Goal: Task Accomplishment & Management: Manage account settings

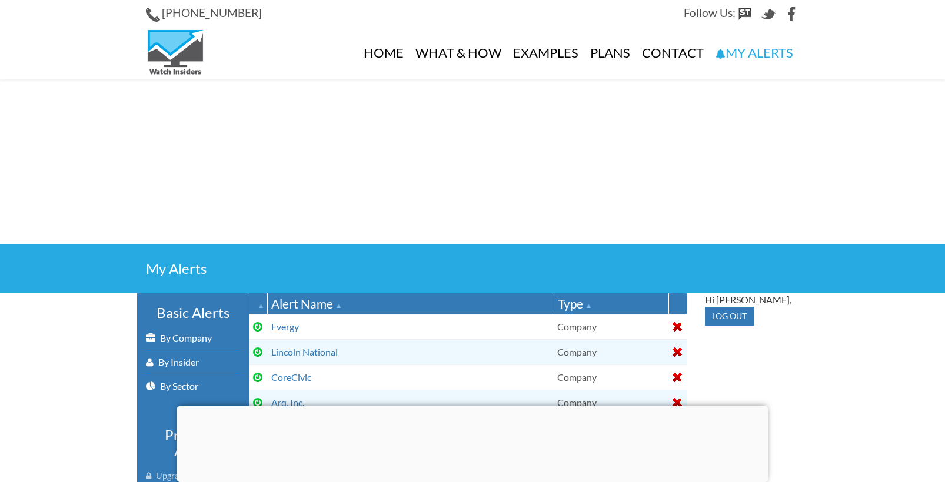
select select
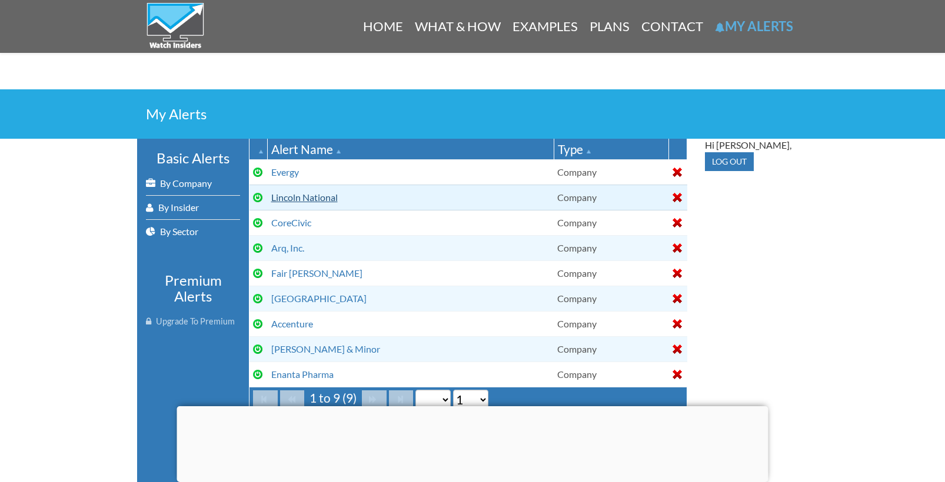
scroll to position [158, 0]
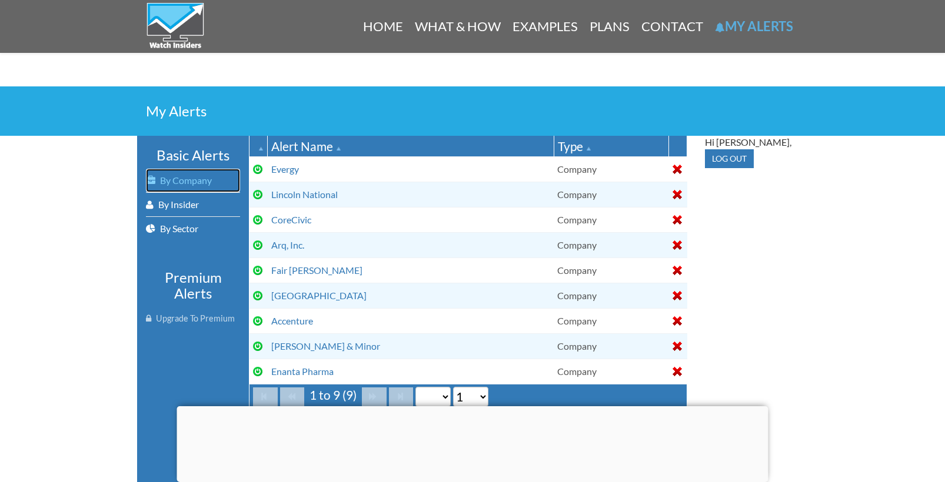
click at [188, 178] on link "By Company" at bounding box center [193, 181] width 94 height 24
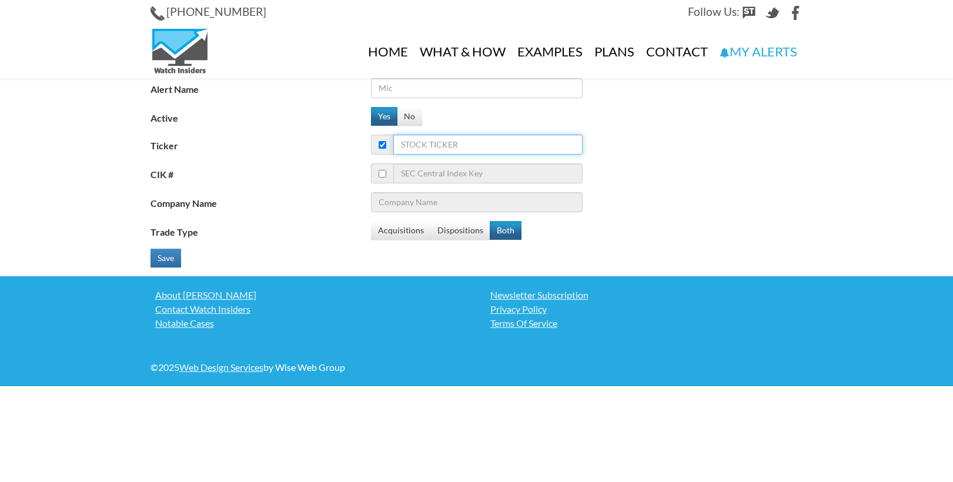
click at [471, 144] on input "Ticker" at bounding box center [488, 145] width 189 height 20
type input "k"
type input "Kellanova"
type input "kv"
type input "kvue"
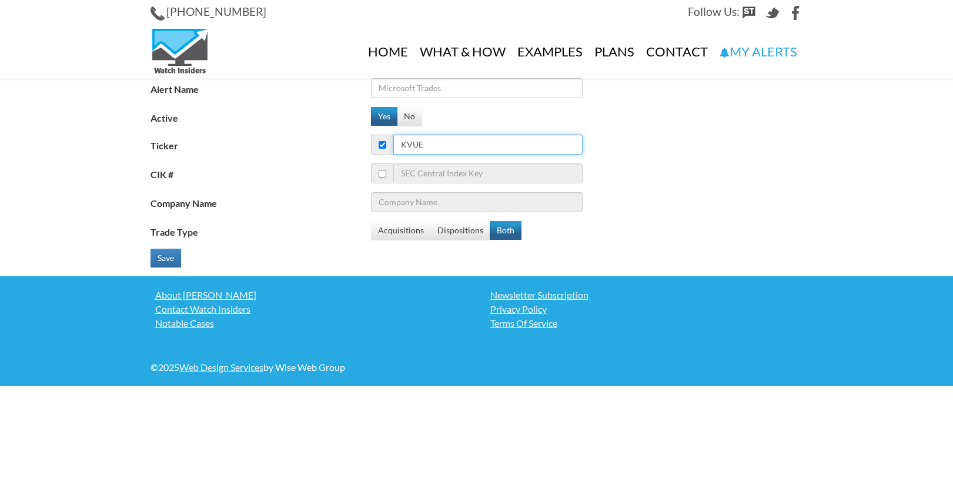
type input "Kenvue Inc"
type input "kvue"
click at [460, 88] on input "Alert Name" at bounding box center [477, 88] width 212 height 20
type input "Kenvue"
click at [165, 256] on button "Save" at bounding box center [166, 258] width 31 height 19
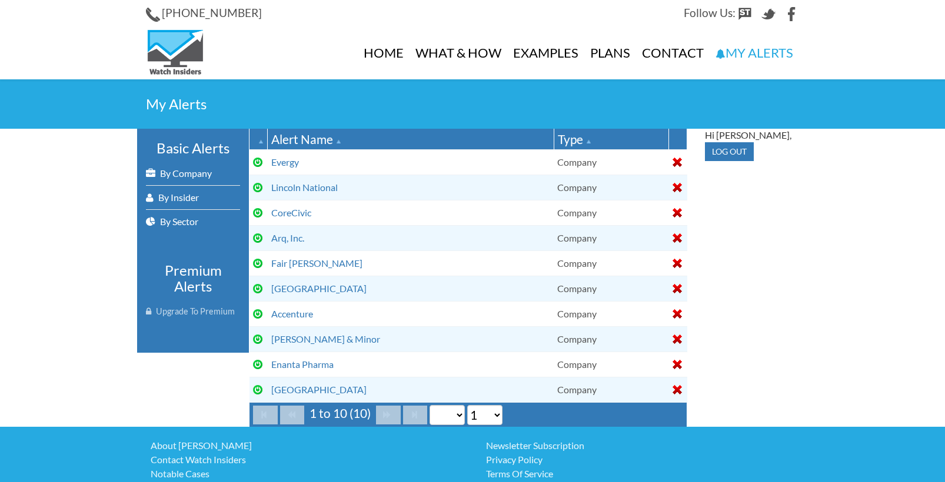
select select
